Goal: Task Accomplishment & Management: Use online tool/utility

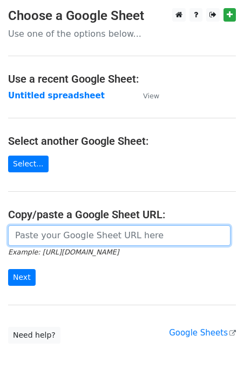
click at [64, 235] on input "url" at bounding box center [119, 235] width 222 height 21
paste input "[URL][DOMAIN_NAME]"
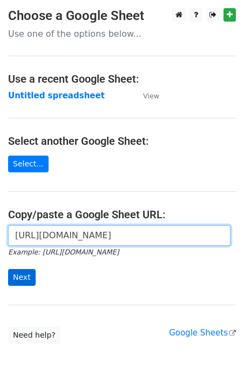
type input "[URL][DOMAIN_NAME]"
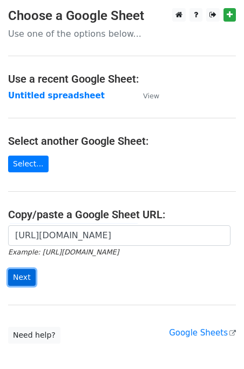
click at [29, 275] on input "Next" at bounding box center [22, 277] width 28 height 17
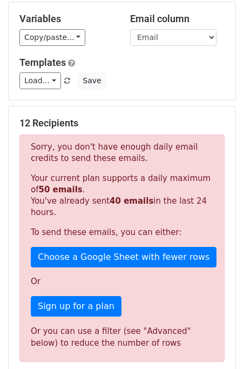
scroll to position [70, 0]
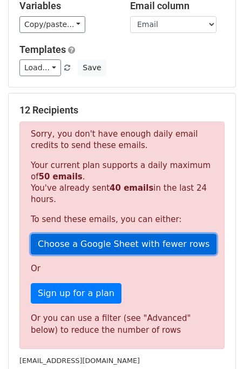
click at [59, 244] on link "Choose a Google Sheet with fewer rows" at bounding box center [124, 244] width 186 height 21
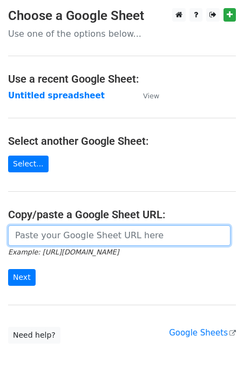
click at [57, 233] on input "url" at bounding box center [119, 235] width 222 height 21
paste input "[URL][DOMAIN_NAME]"
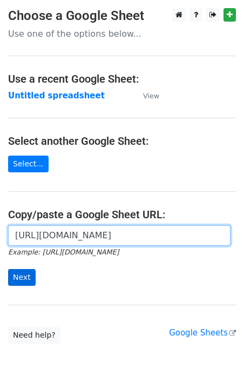
type input "[URL][DOMAIN_NAME]"
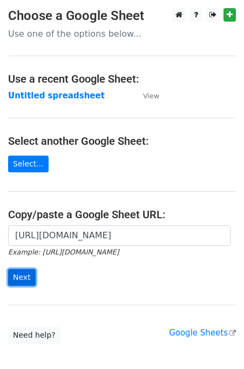
click at [28, 274] on input "Next" at bounding box center [22, 277] width 28 height 17
